Goal: Find specific page/section: Find specific page/section

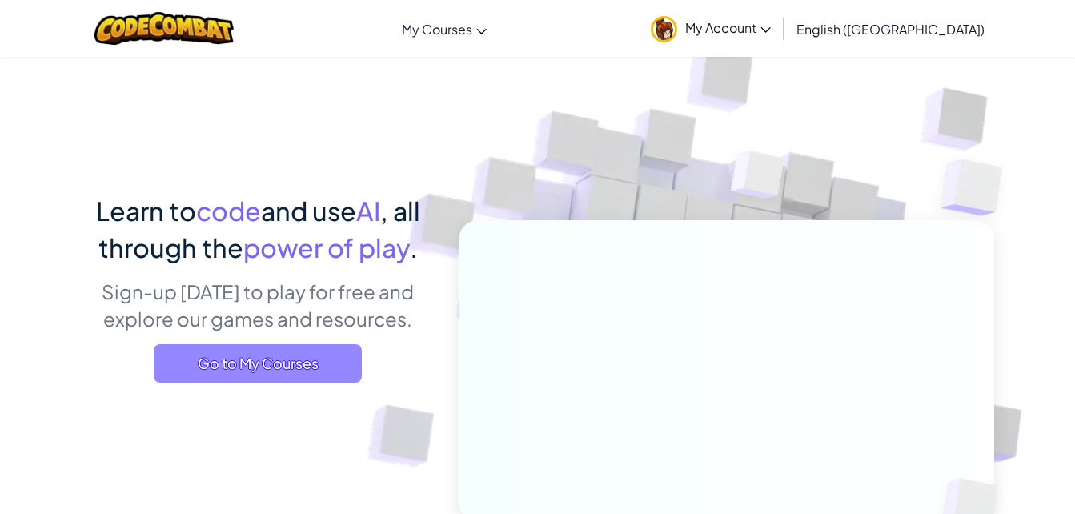
click at [275, 355] on span "Go to My Courses" at bounding box center [258, 363] width 208 height 38
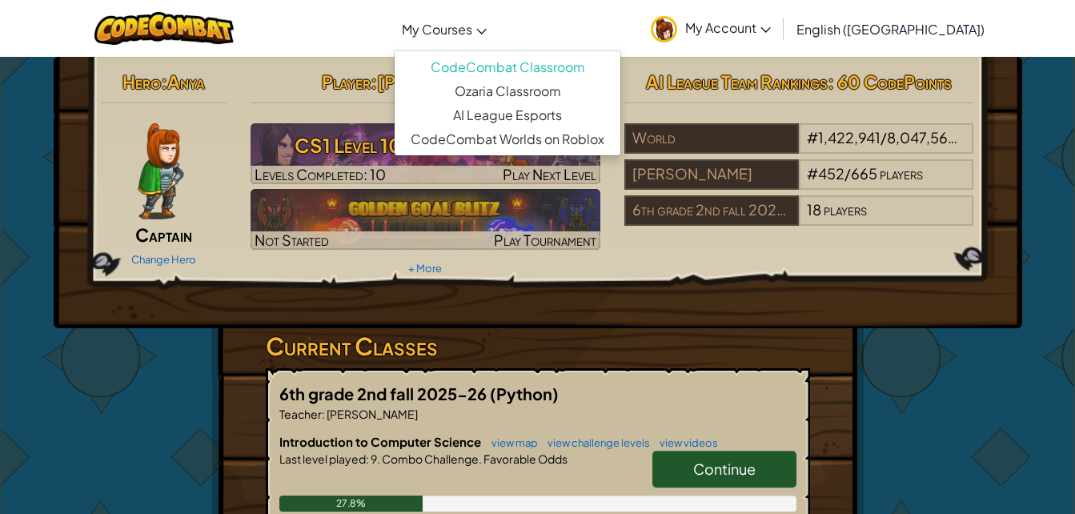
click at [495, 38] on link "My Courses" at bounding box center [444, 28] width 101 height 43
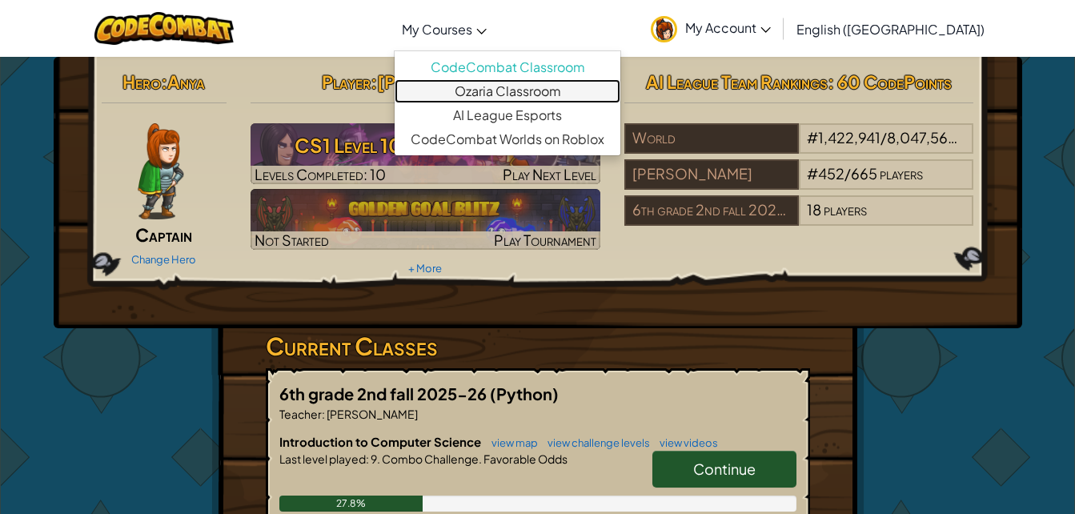
click at [584, 90] on link "Ozaria Classroom" at bounding box center [508, 91] width 226 height 24
